Goal: Information Seeking & Learning: Learn about a topic

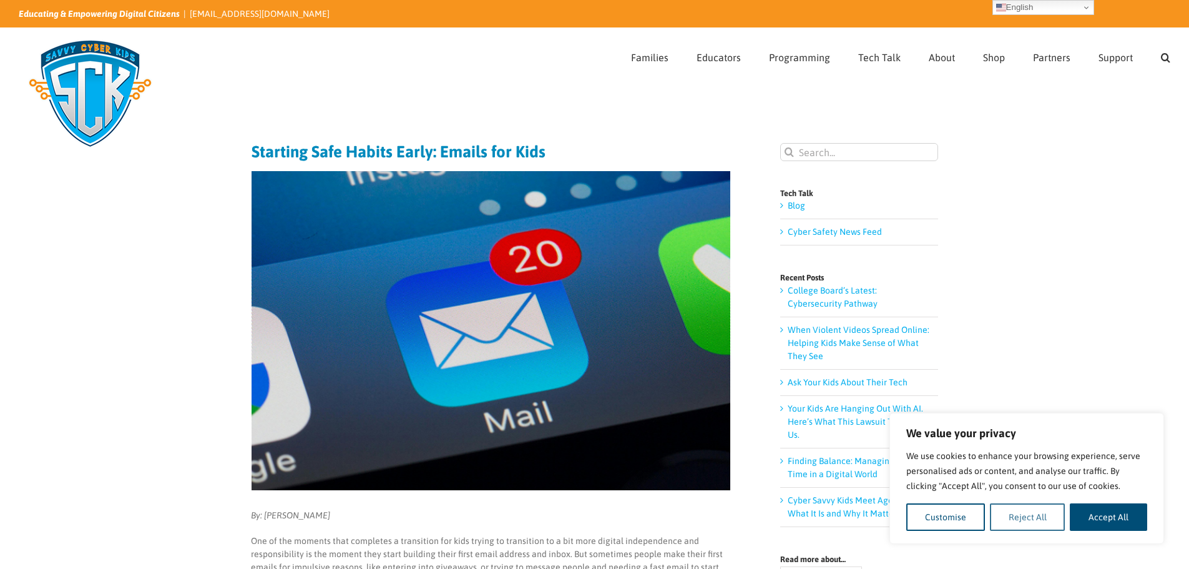
click at [1013, 516] on button "Reject All" at bounding box center [1028, 516] width 76 height 27
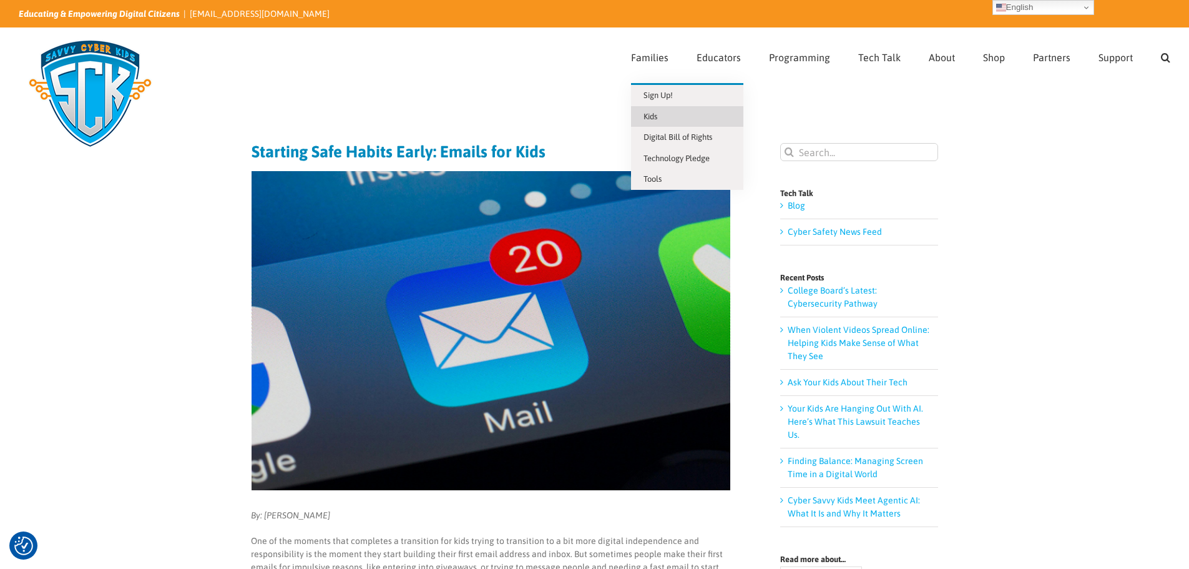
click at [656, 117] on span "Kids" at bounding box center [651, 116] width 14 height 9
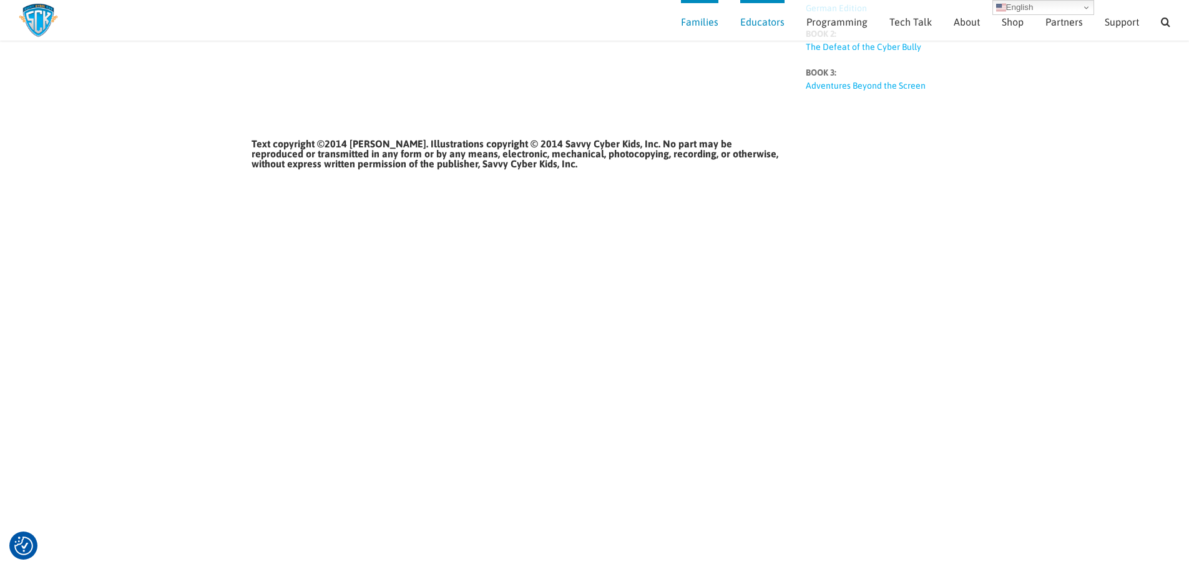
scroll to position [366, 0]
